Goal: Entertainment & Leisure: Consume media (video, audio)

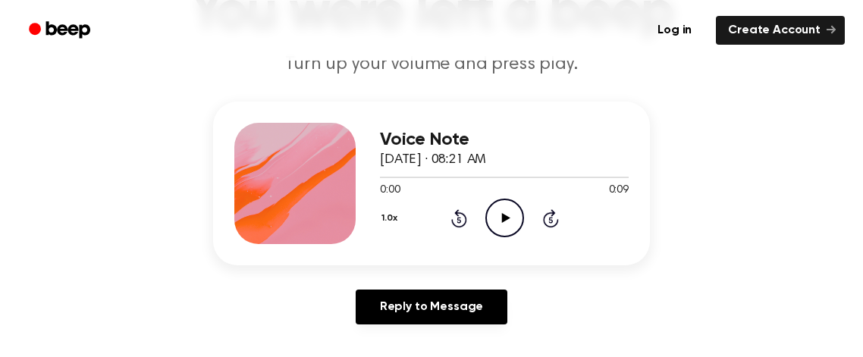
scroll to position [139, 0]
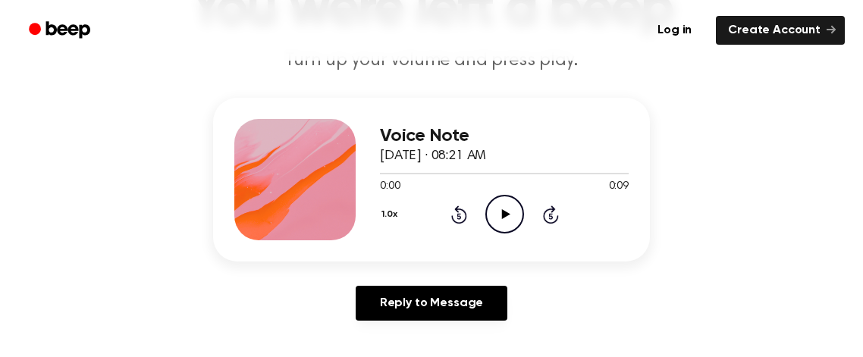
click at [527, 217] on div "1.0x Rewind 5 seconds Play Audio Skip 5 seconds" at bounding box center [504, 214] width 249 height 39
click at [505, 211] on icon at bounding box center [505, 214] width 8 height 10
click at [512, 205] on icon "Pause Audio" at bounding box center [504, 214] width 39 height 39
click at [342, 170] on div at bounding box center [294, 179] width 121 height 121
click at [500, 204] on icon "Play Audio" at bounding box center [504, 214] width 39 height 39
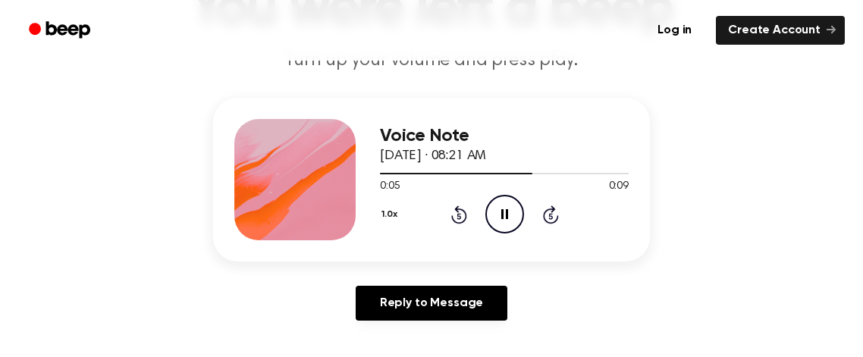
click at [509, 211] on icon "Pause Audio" at bounding box center [504, 214] width 39 height 39
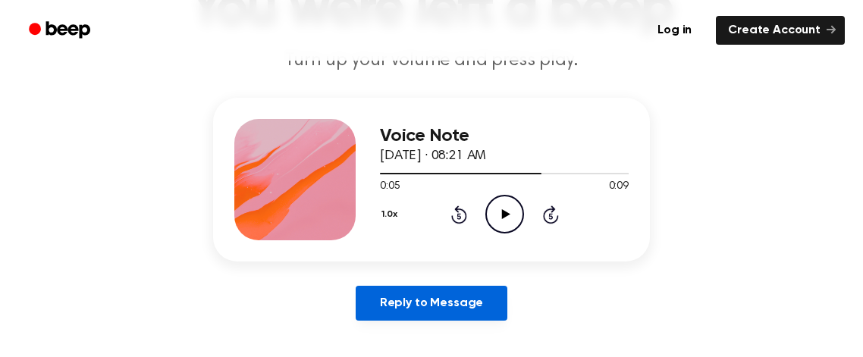
click at [451, 315] on link "Reply to Message" at bounding box center [432, 303] width 152 height 35
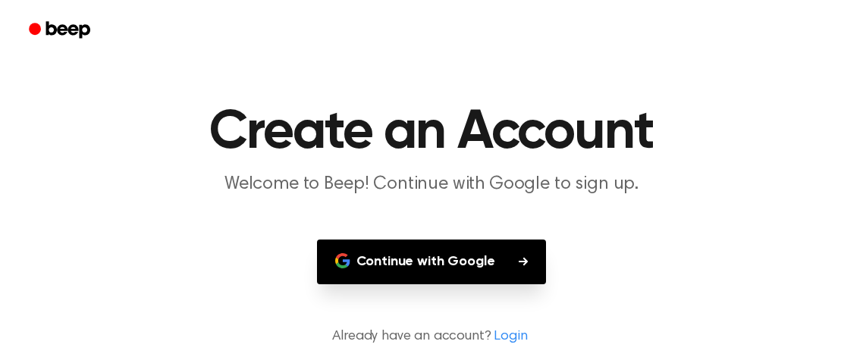
scroll to position [50, 0]
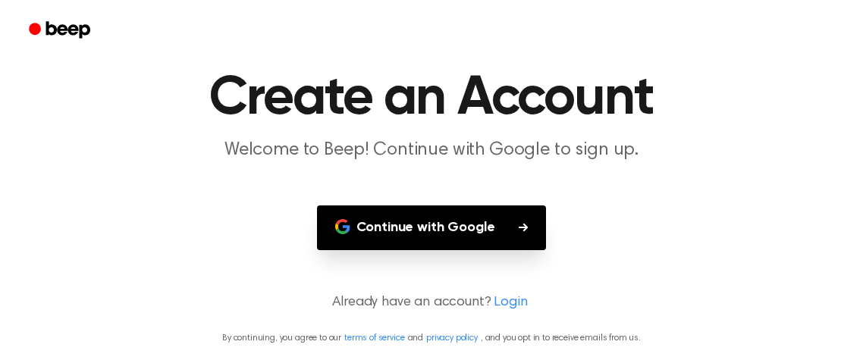
click at [497, 310] on link "Login" at bounding box center [509, 303] width 33 height 20
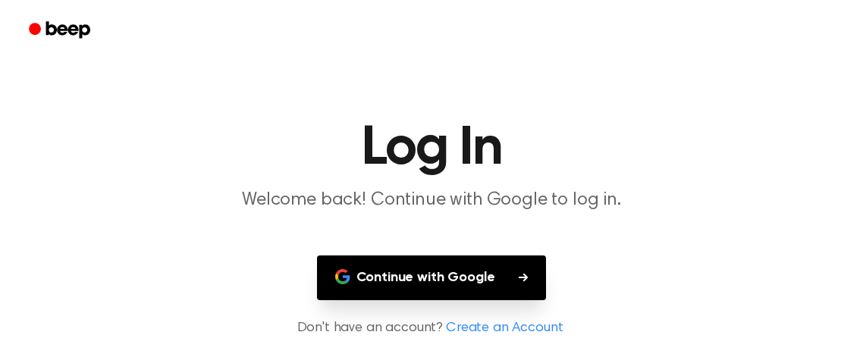
scroll to position [26, 0]
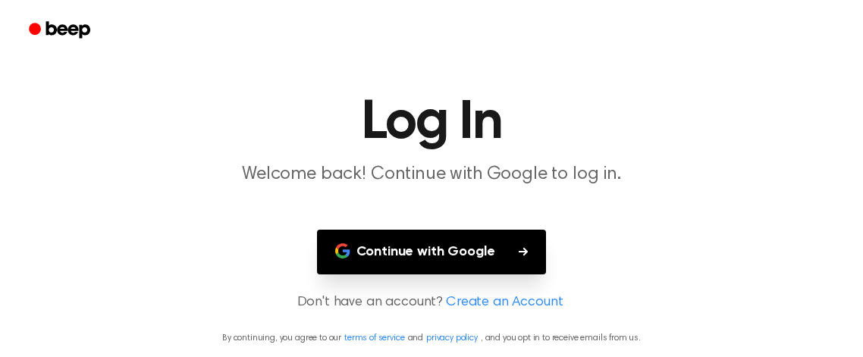
click at [486, 296] on link "Create an Account" at bounding box center [504, 303] width 117 height 20
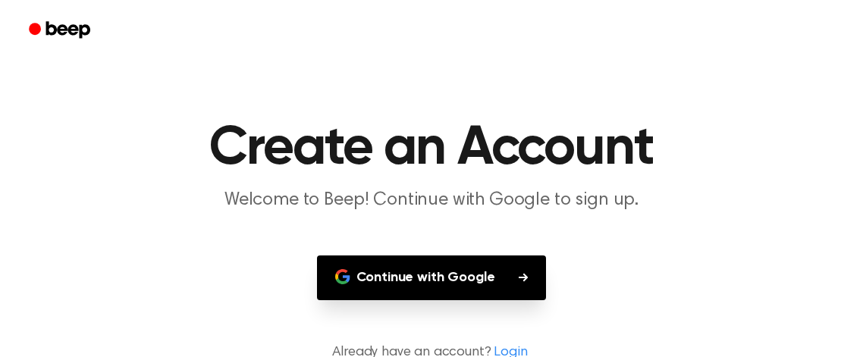
click at [490, 291] on button "Continue with Google" at bounding box center [432, 277] width 230 height 45
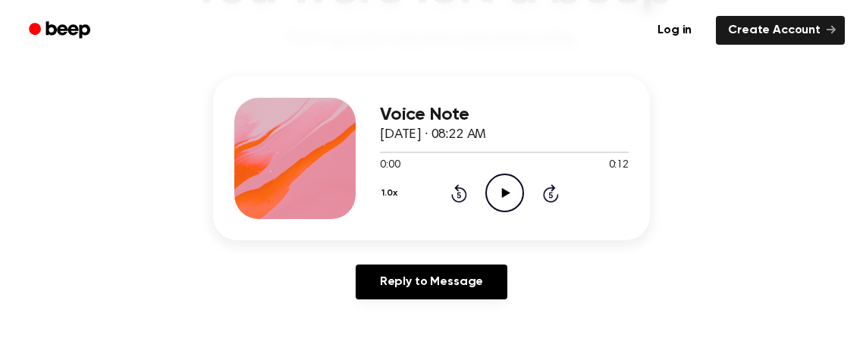
scroll to position [165, 0]
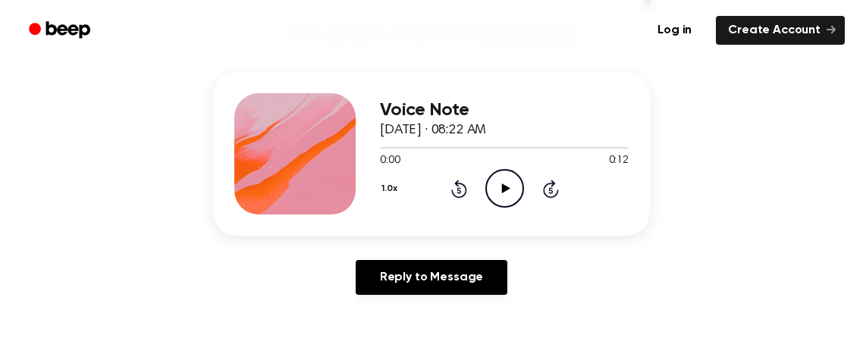
click at [513, 189] on icon "Play Audio" at bounding box center [504, 188] width 39 height 39
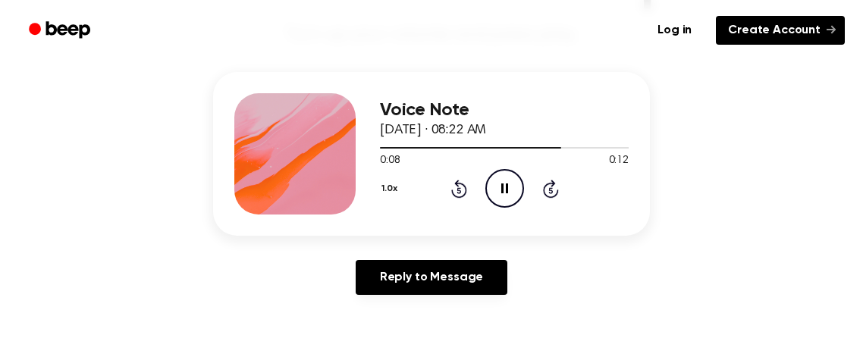
click at [806, 34] on link "Create Account" at bounding box center [780, 30] width 129 height 29
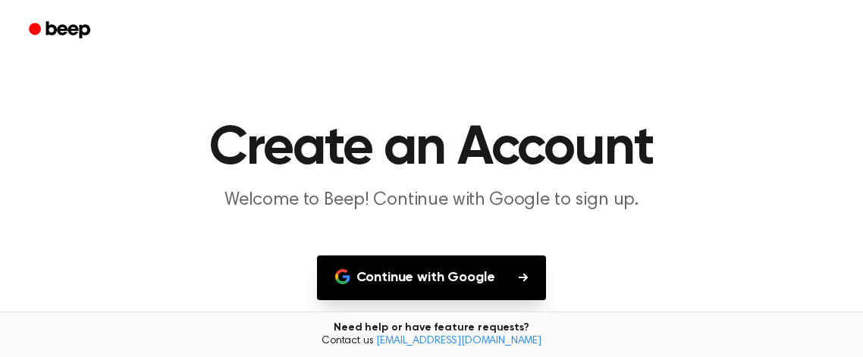
scroll to position [50, 0]
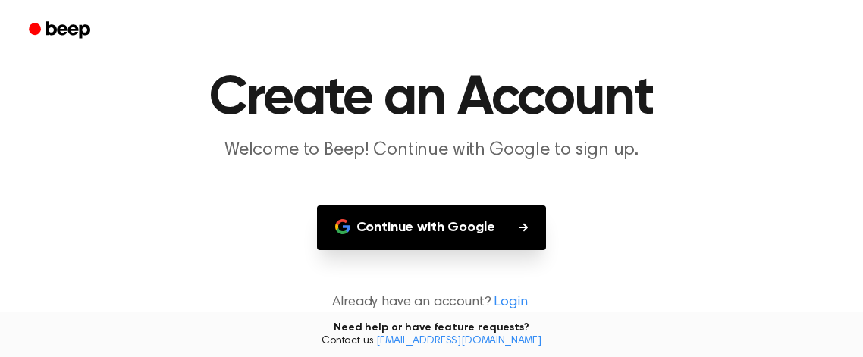
click at [541, 230] on button "Continue with Google" at bounding box center [432, 227] width 230 height 45
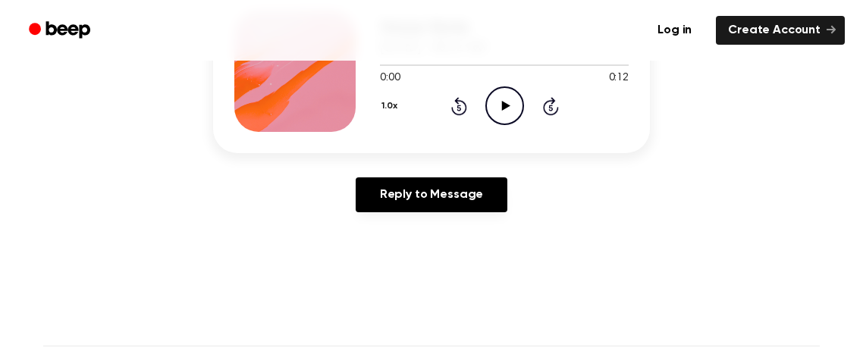
scroll to position [229, 0]
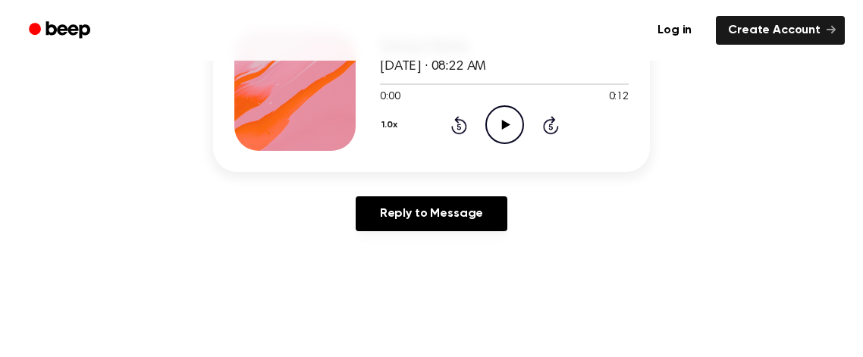
click at [506, 130] on icon "Play Audio" at bounding box center [504, 124] width 39 height 39
click at [75, 30] on icon "Beep" at bounding box center [68, 29] width 44 height 17
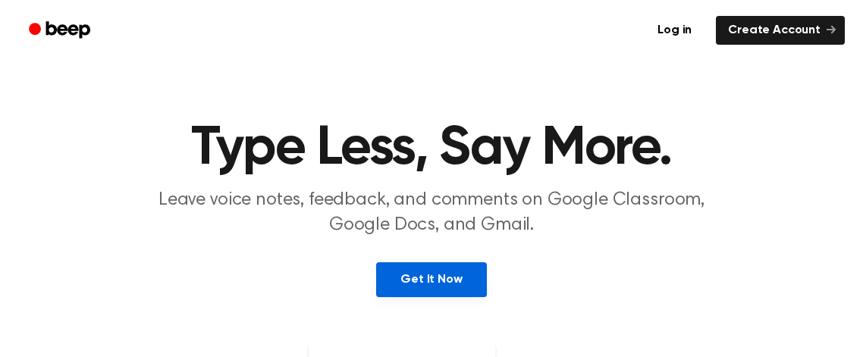
click at [456, 284] on link "Get It Now" at bounding box center [431, 279] width 110 height 35
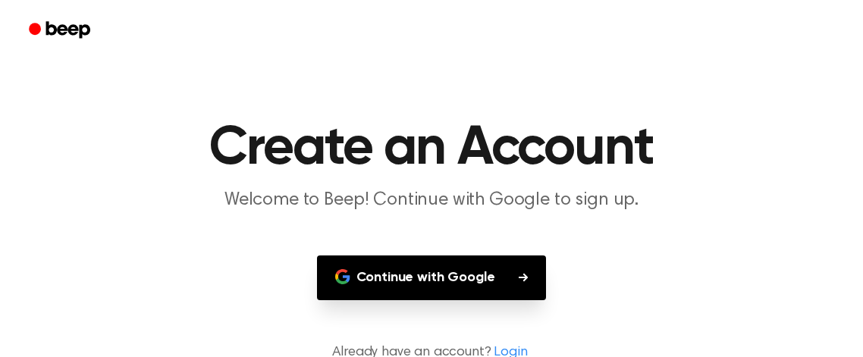
click at [64, 37] on icon "Beep" at bounding box center [61, 30] width 64 height 22
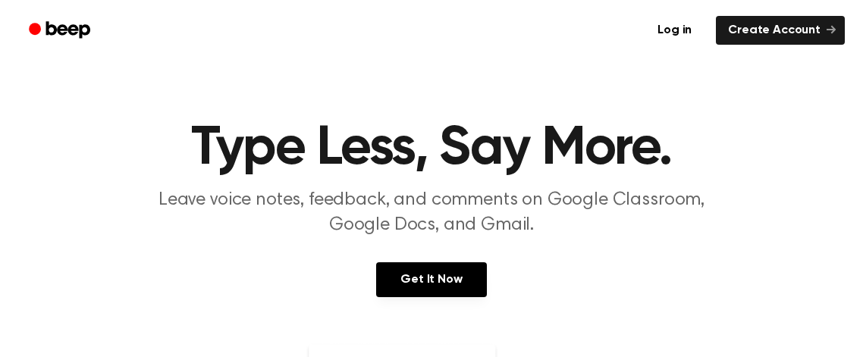
click at [58, 31] on icon "Beep" at bounding box center [68, 29] width 44 height 17
click at [692, 33] on link "Log in" at bounding box center [674, 30] width 64 height 35
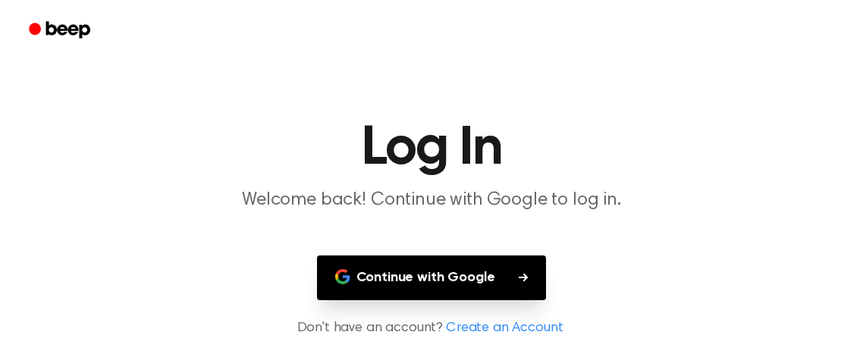
click at [56, 33] on icon "Beep" at bounding box center [61, 30] width 64 height 22
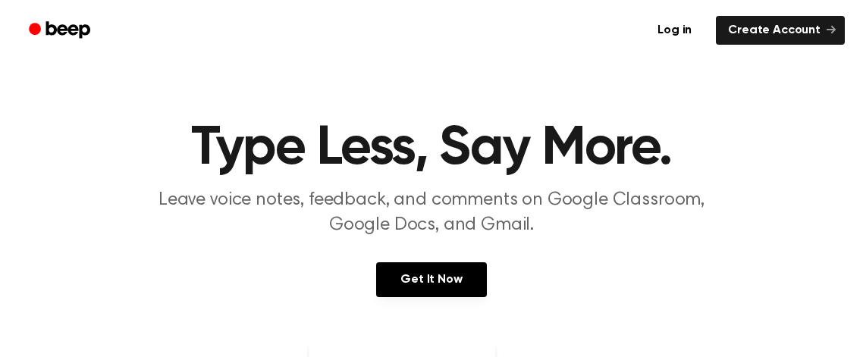
click at [47, 32] on icon "Beep" at bounding box center [68, 29] width 44 height 17
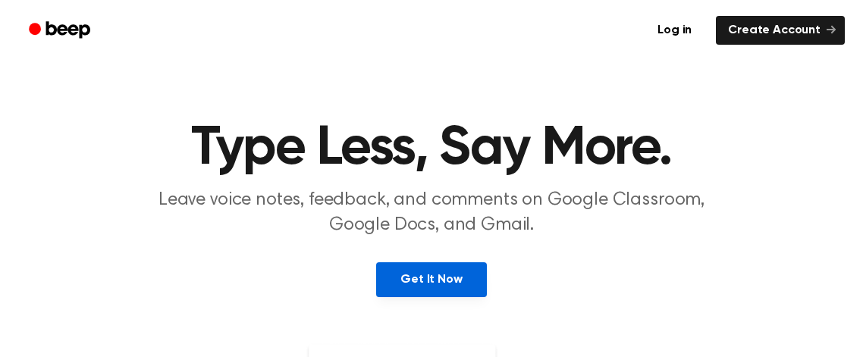
click at [453, 268] on link "Get It Now" at bounding box center [431, 279] width 110 height 35
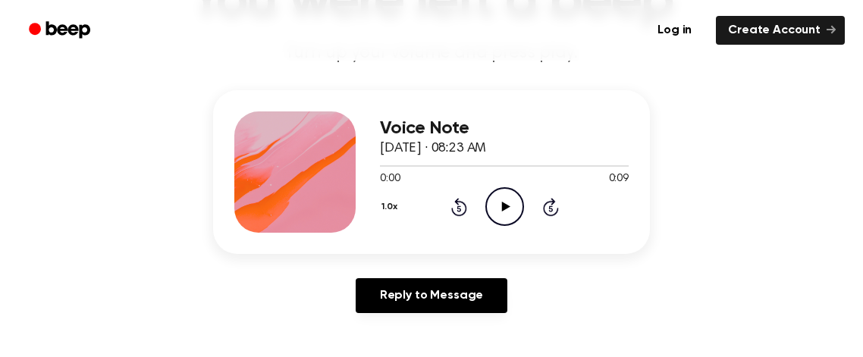
scroll to position [149, 0]
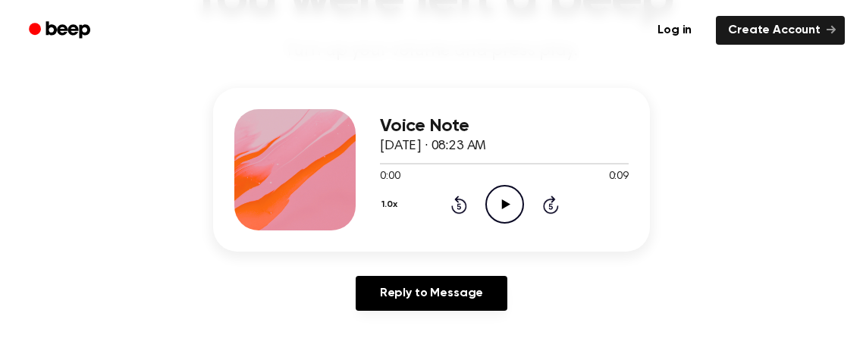
click at [503, 204] on icon at bounding box center [505, 204] width 8 height 10
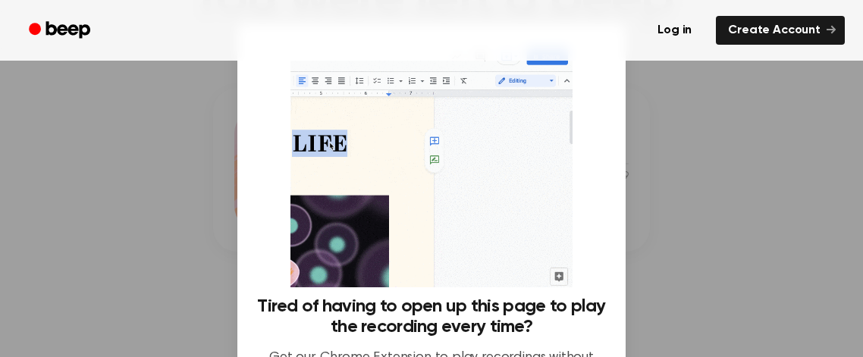
click at [669, 170] on div at bounding box center [431, 178] width 863 height 357
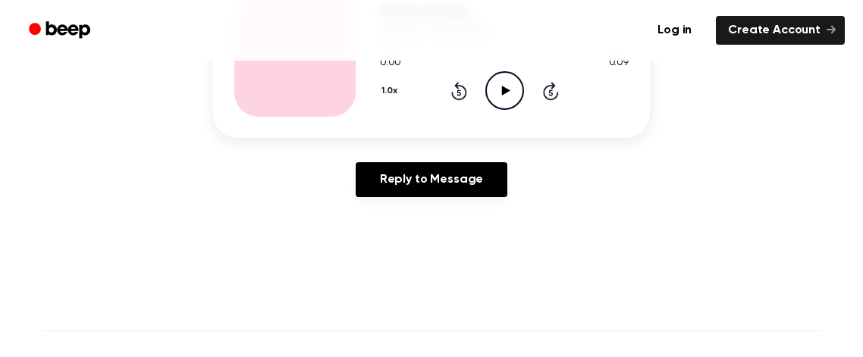
scroll to position [233, 0]
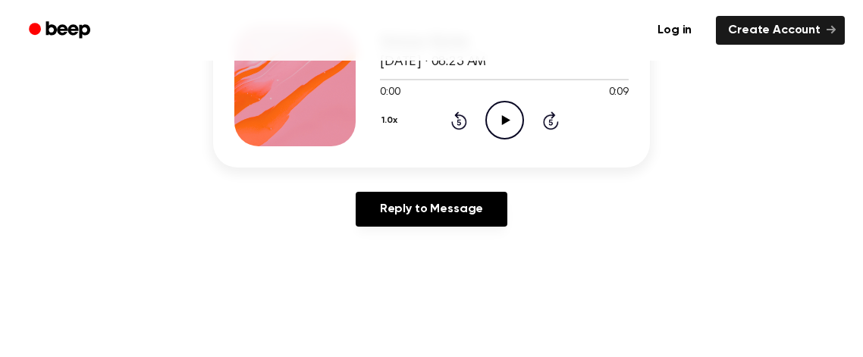
click at [499, 125] on icon "Play Audio" at bounding box center [504, 120] width 39 height 39
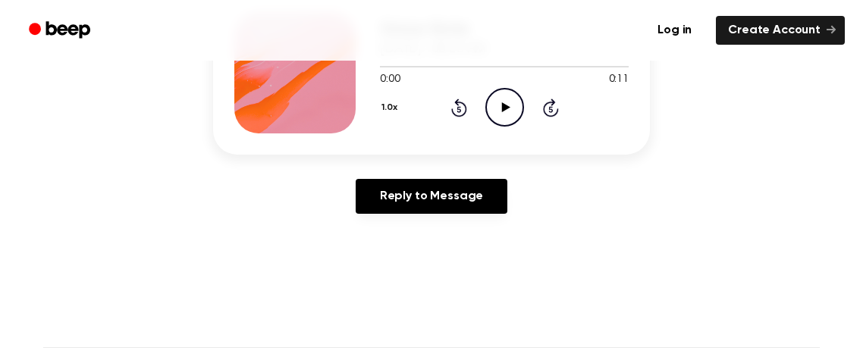
scroll to position [247, 0]
click at [506, 103] on icon "Play Audio" at bounding box center [504, 106] width 39 height 39
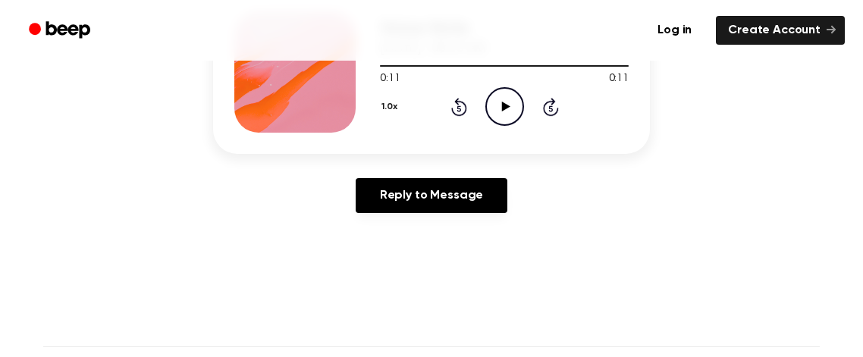
click at [528, 112] on div "1.0x Rewind 5 seconds Play Audio Skip 5 seconds" at bounding box center [504, 106] width 249 height 39
click at [512, 107] on icon "Play Audio" at bounding box center [504, 106] width 39 height 39
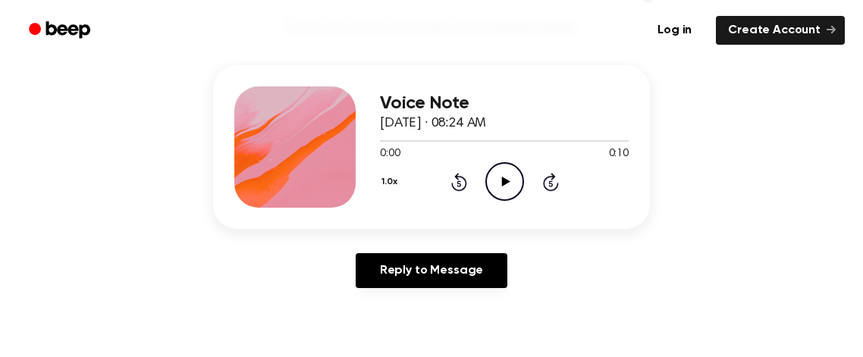
scroll to position [175, 0]
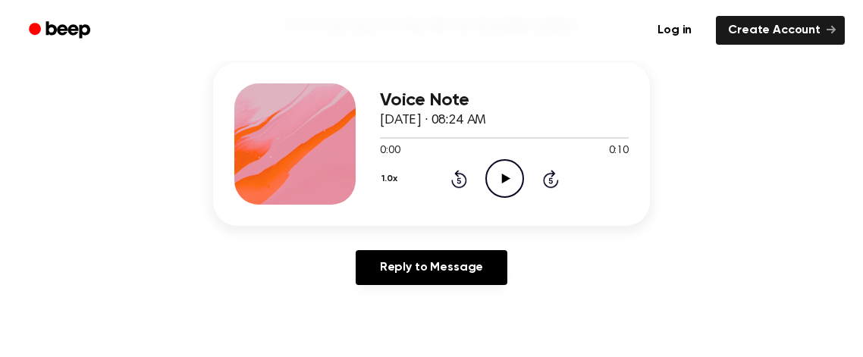
click at [518, 178] on icon "Play Audio" at bounding box center [504, 178] width 39 height 39
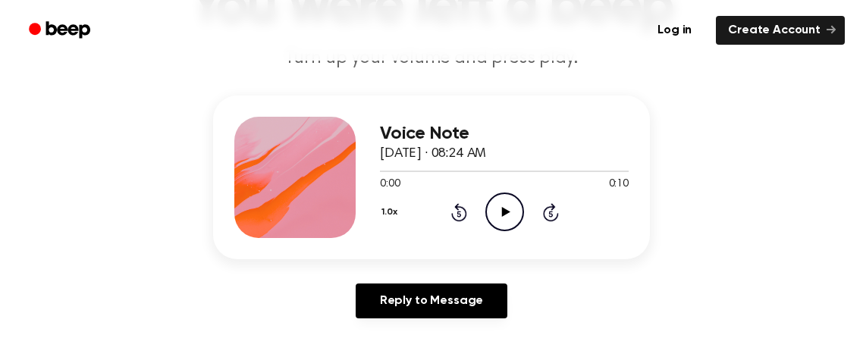
scroll to position [143, 0]
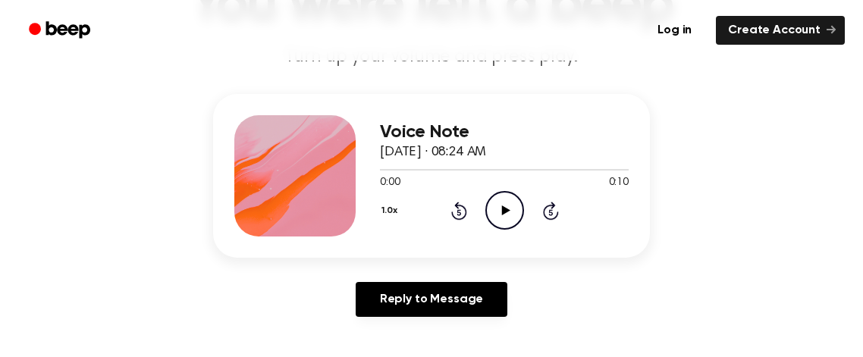
click at [502, 204] on icon "Play Audio" at bounding box center [504, 210] width 39 height 39
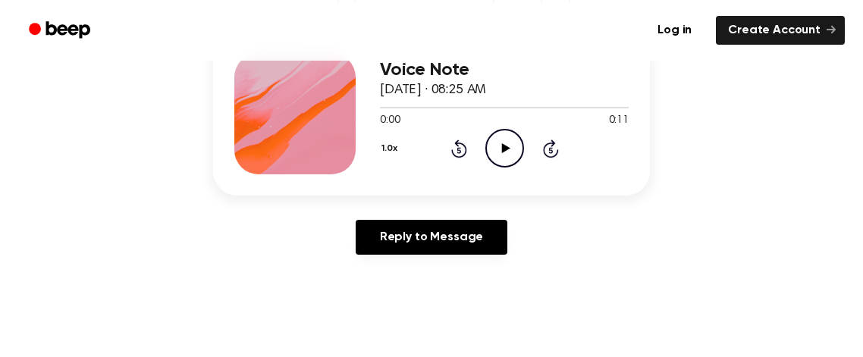
scroll to position [215, 0]
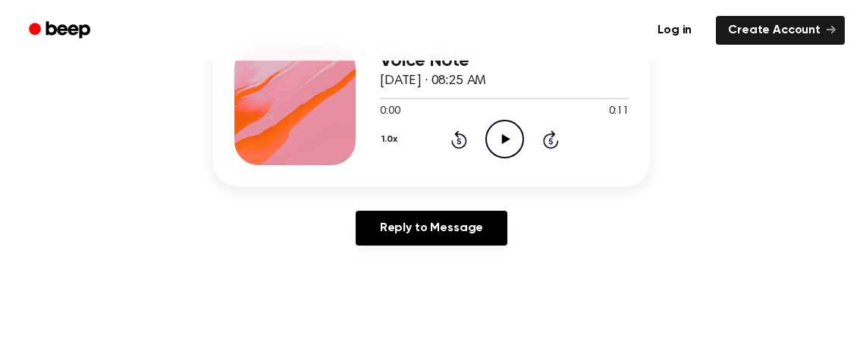
click at [516, 161] on div "Voice Note September 18, 2025 · 08:25 AM 0:00 0:11 Your browser does not suppor…" at bounding box center [504, 104] width 249 height 121
click at [516, 160] on div "Voice Note September 18, 2025 · 08:25 AM 0:00 0:11 Your browser does not suppor…" at bounding box center [504, 104] width 249 height 121
click at [513, 149] on icon "Play Audio" at bounding box center [504, 139] width 39 height 39
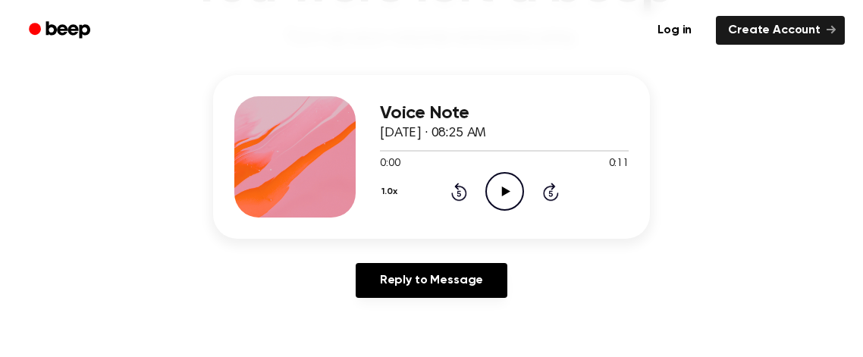
scroll to position [165, 0]
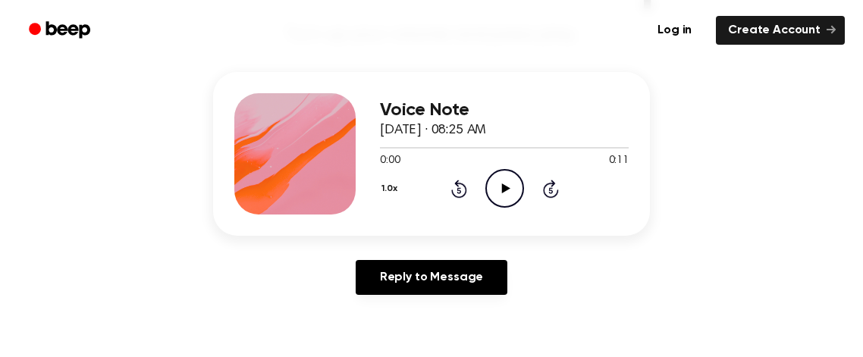
click at [510, 187] on icon "Play Audio" at bounding box center [504, 188] width 39 height 39
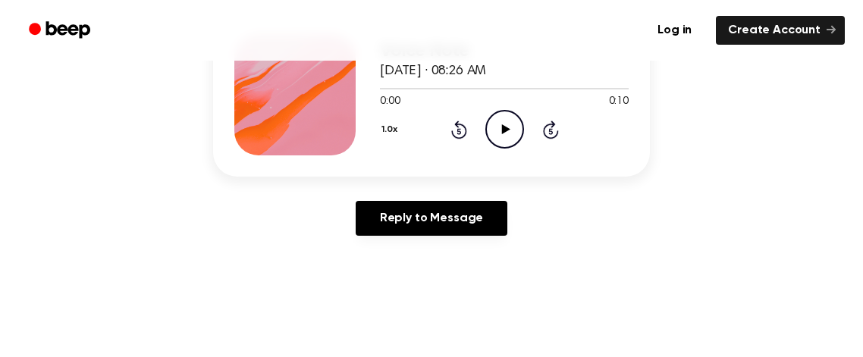
scroll to position [227, 0]
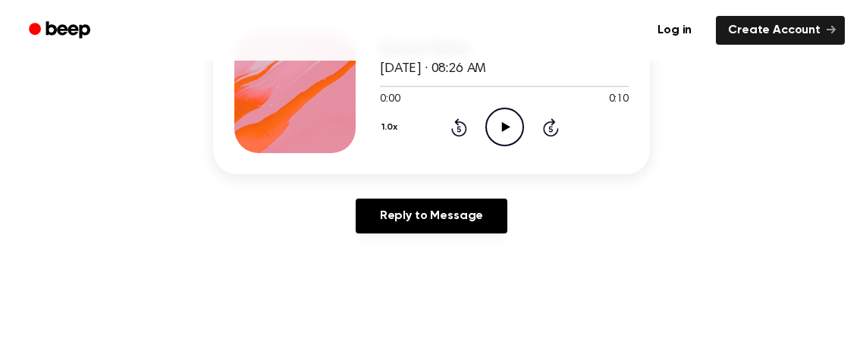
click at [509, 126] on icon "Play Audio" at bounding box center [504, 127] width 39 height 39
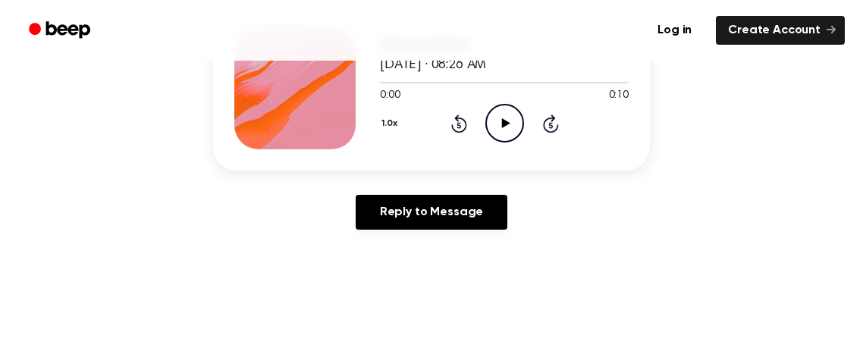
scroll to position [230, 0]
click at [509, 124] on icon "Play Audio" at bounding box center [504, 123] width 39 height 39
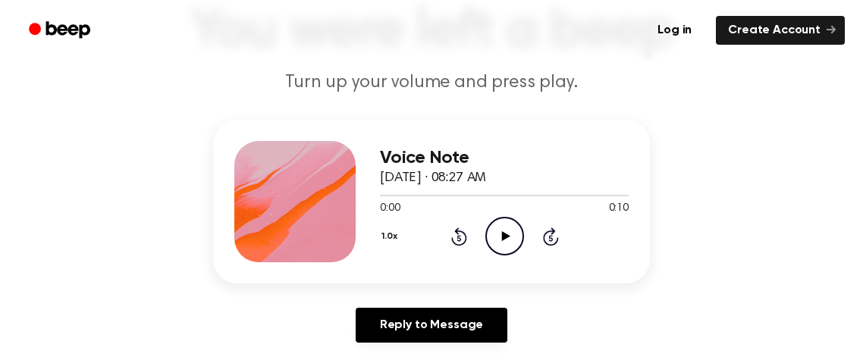
scroll to position [113, 0]
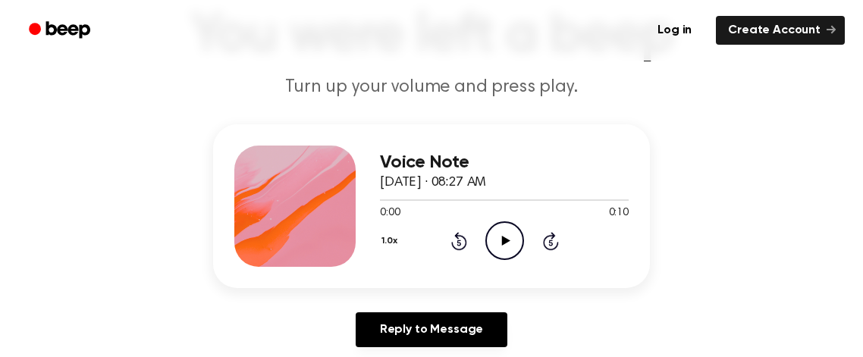
click at [519, 235] on icon "Play Audio" at bounding box center [504, 240] width 39 height 39
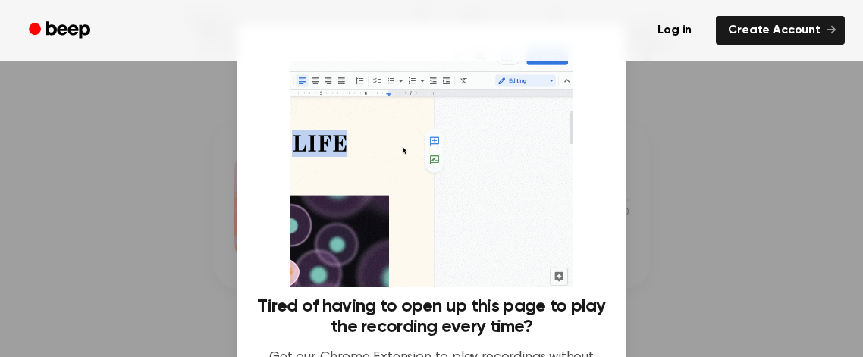
click at [701, 159] on div at bounding box center [431, 178] width 863 height 357
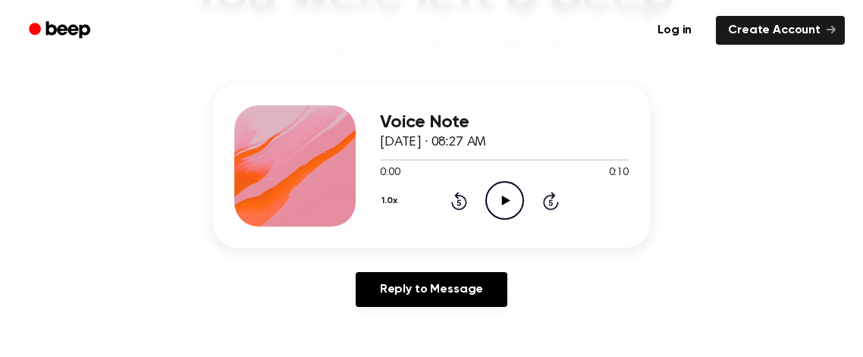
scroll to position [154, 0]
click at [518, 196] on icon "Play Audio" at bounding box center [504, 199] width 39 height 39
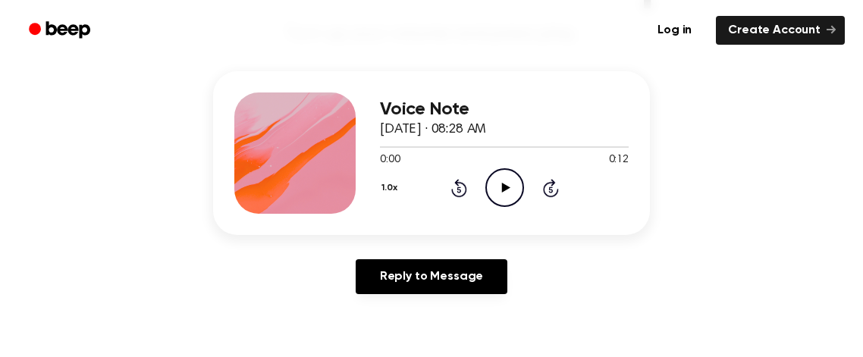
scroll to position [174, 0]
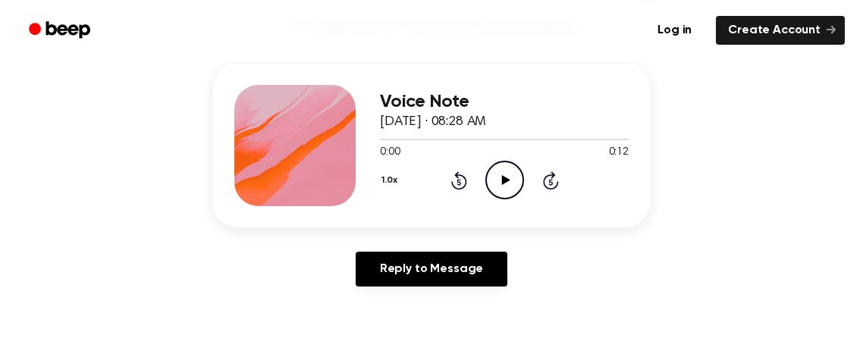
click at [509, 186] on icon "Play Audio" at bounding box center [504, 180] width 39 height 39
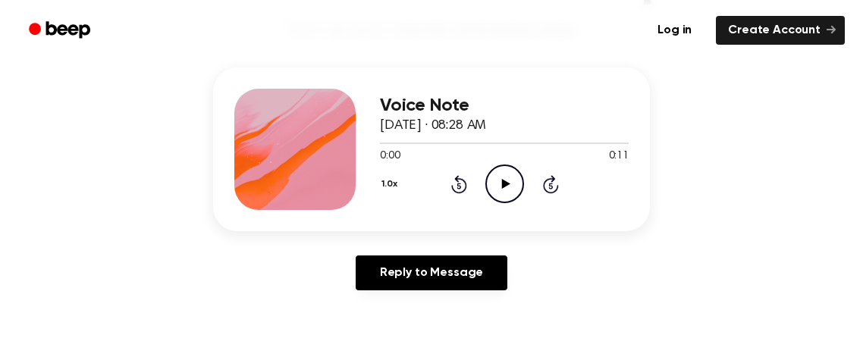
scroll to position [170, 0]
click at [515, 190] on icon "Play Audio" at bounding box center [504, 183] width 39 height 39
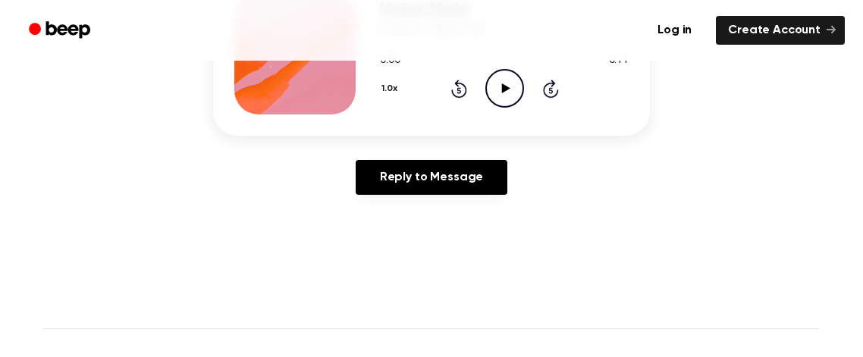
scroll to position [264, 0]
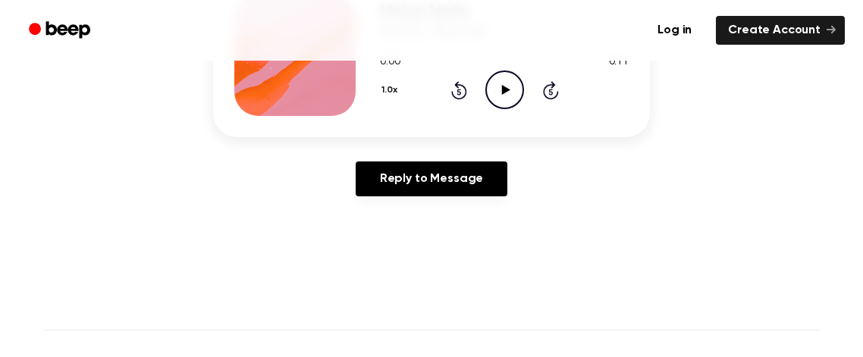
click at [500, 105] on icon "Play Audio" at bounding box center [504, 89] width 39 height 39
